Goal: Task Accomplishment & Management: Manage account settings

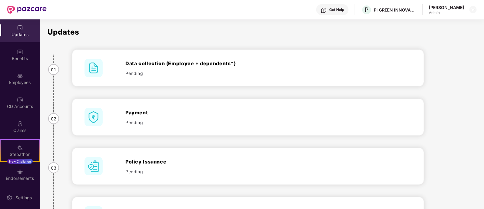
click at [18, 78] on img at bounding box center [20, 76] width 6 height 6
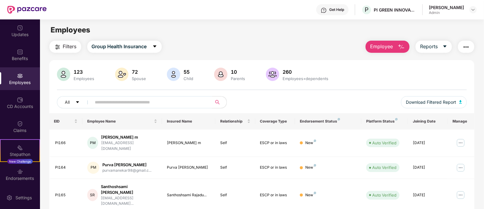
click at [118, 101] on input "text" at bounding box center [149, 102] width 109 height 9
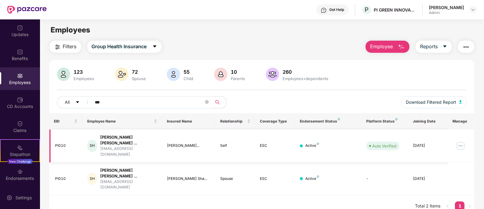
type input "***"
click at [463, 141] on img at bounding box center [461, 146] width 10 height 10
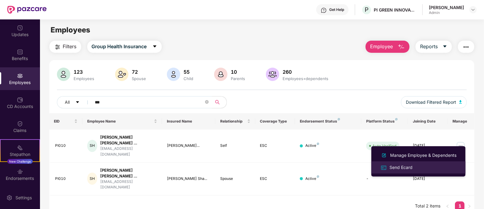
click at [413, 165] on div "Send Ecard" at bounding box center [401, 167] width 25 height 7
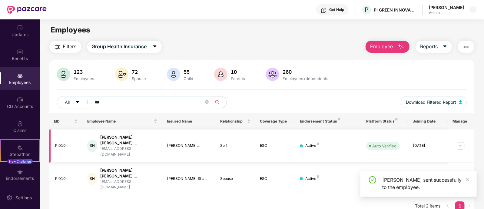
click at [464, 141] on img at bounding box center [461, 146] width 10 height 10
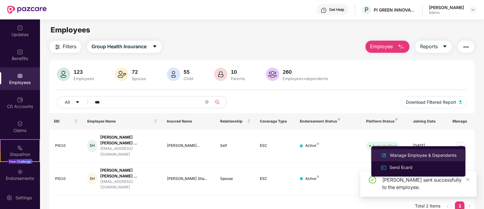
click at [398, 154] on div "Manage Employee & Dependents" at bounding box center [423, 155] width 69 height 7
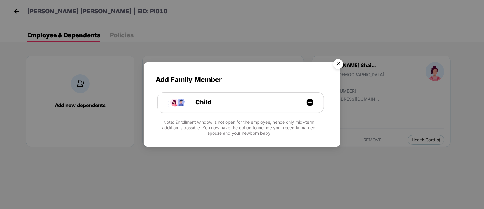
click at [338, 64] on img "Close" at bounding box center [338, 64] width 17 height 17
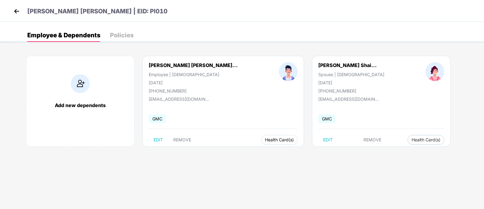
click at [265, 138] on span "Health Card(s)" at bounding box center [279, 139] width 29 height 3
click at [283, 151] on img at bounding box center [282, 152] width 6 height 6
